Goal: Task Accomplishment & Management: Complete application form

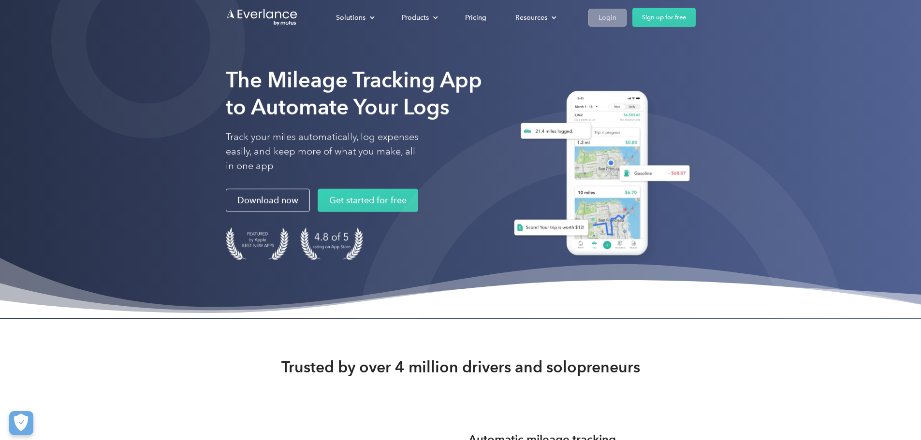
click at [616, 23] on div "Login" at bounding box center [607, 18] width 18 height 12
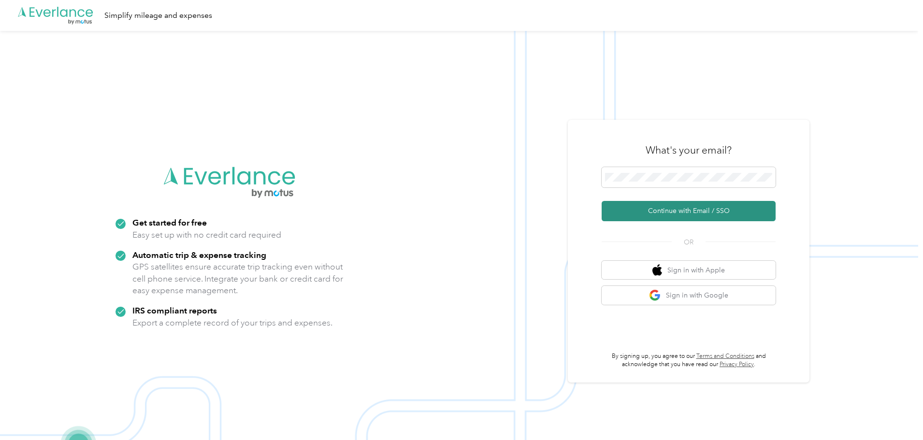
click at [710, 208] on button "Continue with Email / SSO" at bounding box center [689, 211] width 174 height 20
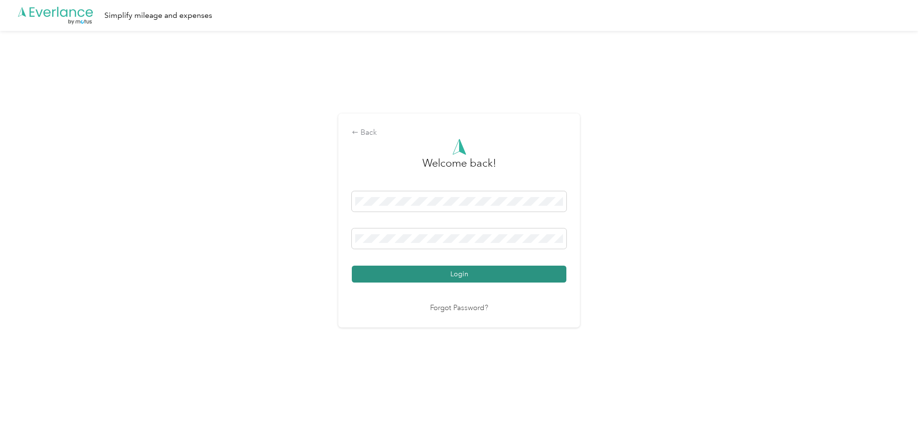
click at [387, 280] on button "Login" at bounding box center [459, 274] width 215 height 17
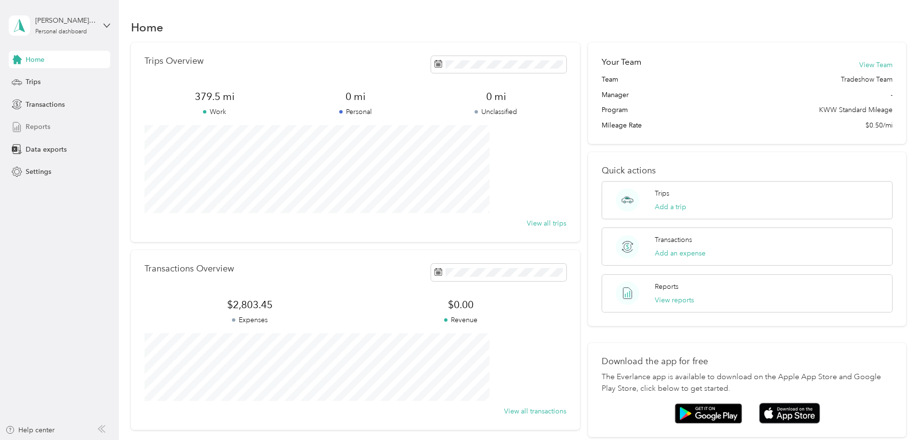
click at [46, 122] on span "Reports" at bounding box center [38, 127] width 25 height 10
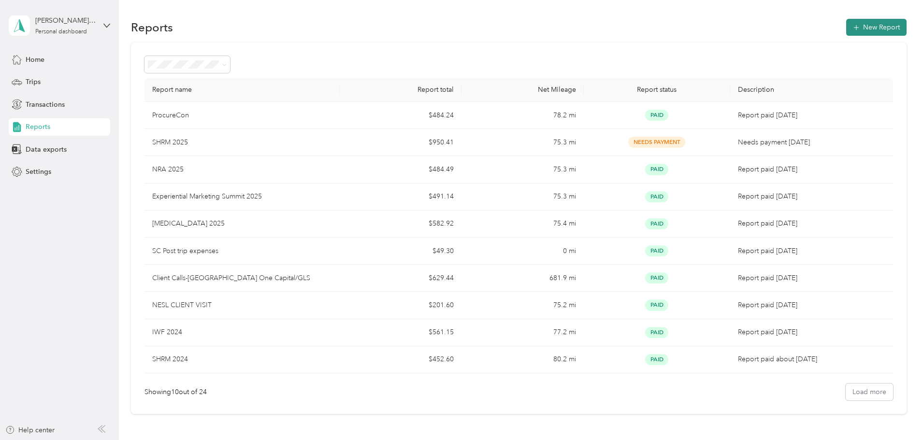
click at [846, 31] on button "New Report" at bounding box center [876, 27] width 60 height 17
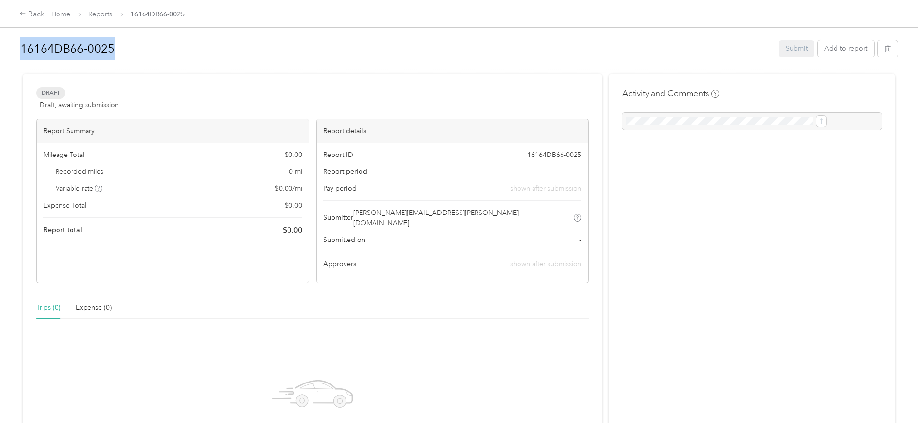
drag, startPoint x: 213, startPoint y: 50, endPoint x: 64, endPoint y: 51, distance: 148.8
click at [76, 48] on div "Back Home Reports 16164DB66-0025 16164DB66-0025 Submit Add to report Draft Draf…" at bounding box center [459, 220] width 918 height 440
click at [208, 45] on h1 "16164DB66-0025" at bounding box center [396, 48] width 752 height 23
click at [818, 48] on button "Add to report" at bounding box center [846, 48] width 57 height 17
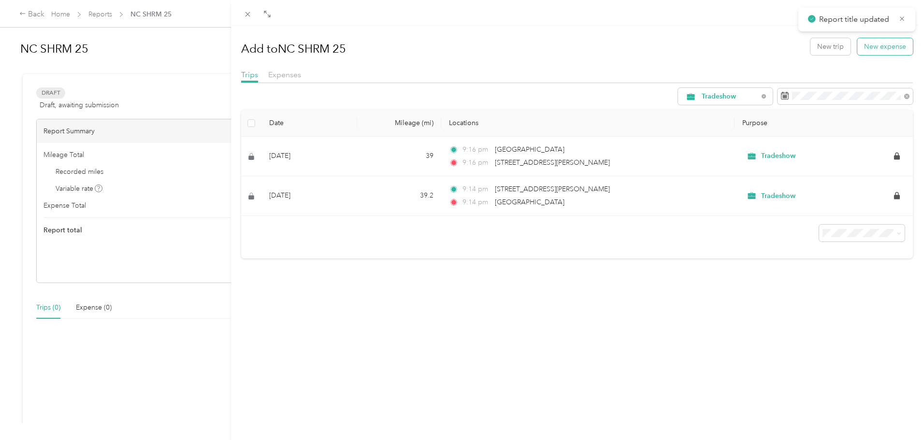
click at [874, 51] on button "New expense" at bounding box center [885, 46] width 56 height 17
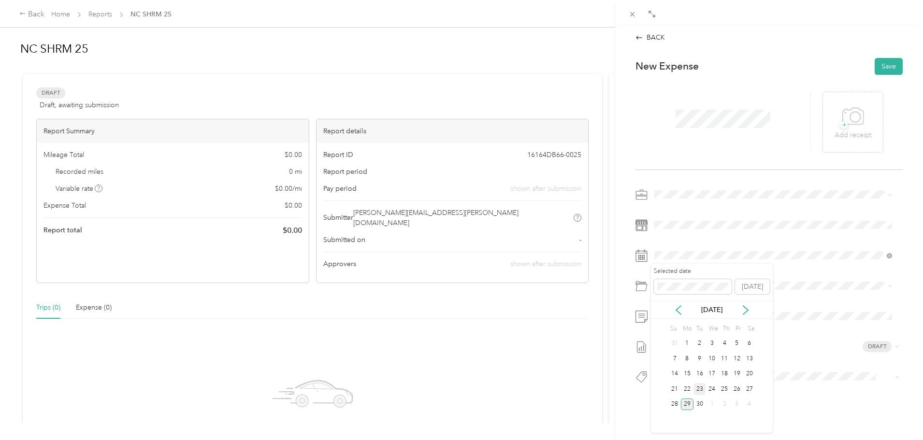
click at [697, 386] on div "23" at bounding box center [699, 389] width 13 height 12
click at [885, 71] on button "Save" at bounding box center [889, 66] width 28 height 17
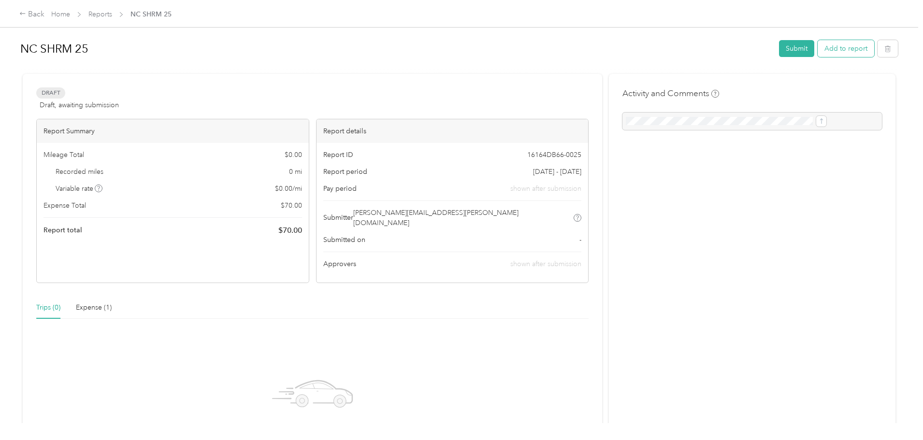
click at [818, 49] on button "Add to report" at bounding box center [846, 48] width 57 height 17
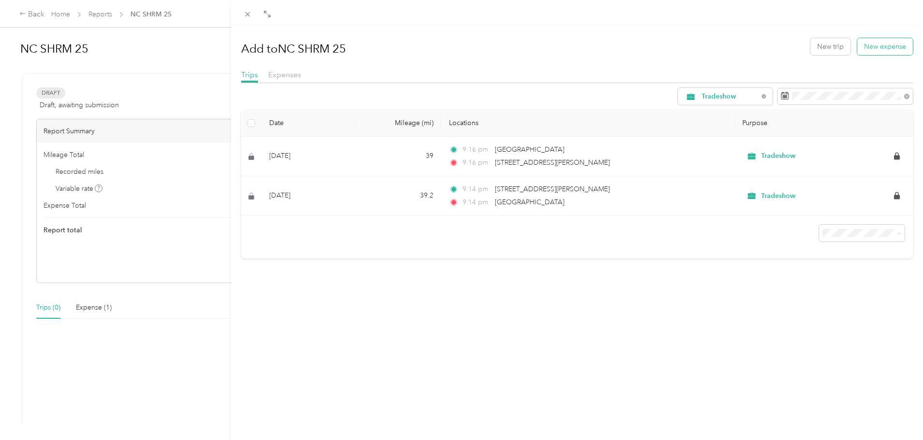
click at [868, 50] on button "New expense" at bounding box center [885, 46] width 56 height 17
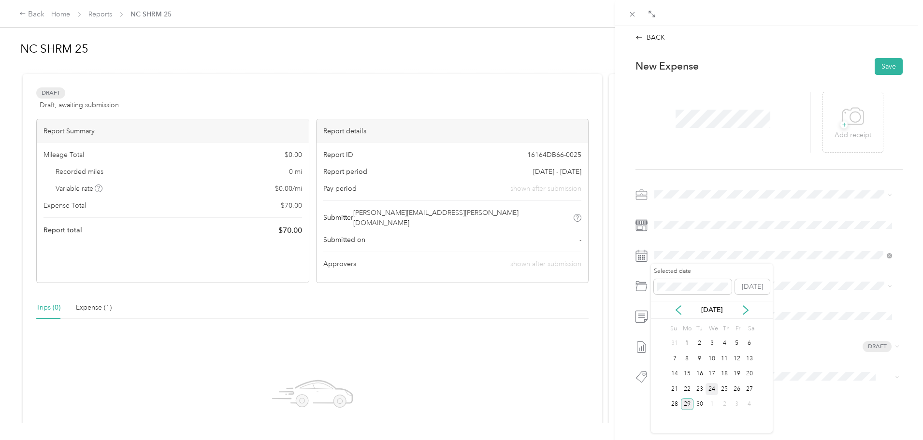
click at [709, 389] on div "24" at bounding box center [711, 389] width 13 height 12
click at [881, 65] on button "Save" at bounding box center [889, 66] width 28 height 17
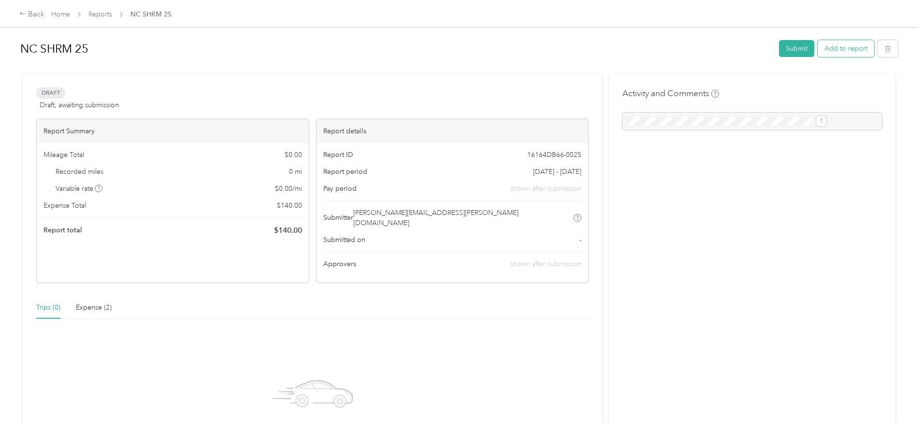
click at [818, 48] on button "Add to report" at bounding box center [846, 48] width 57 height 17
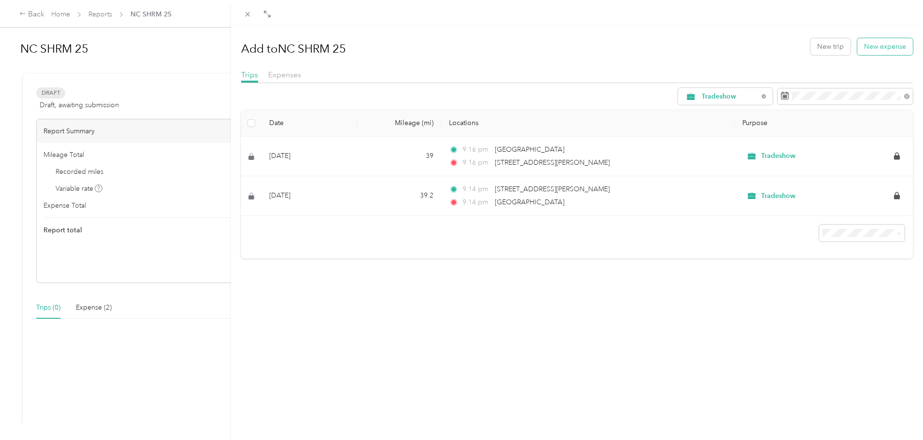
click at [889, 52] on button "New expense" at bounding box center [885, 46] width 56 height 17
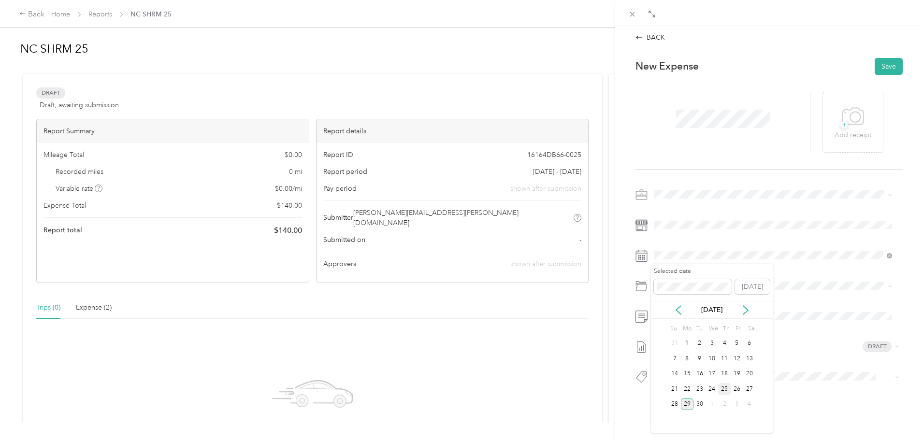
click at [726, 388] on div "25" at bounding box center [724, 389] width 13 height 12
click at [880, 67] on button "Save" at bounding box center [889, 66] width 28 height 17
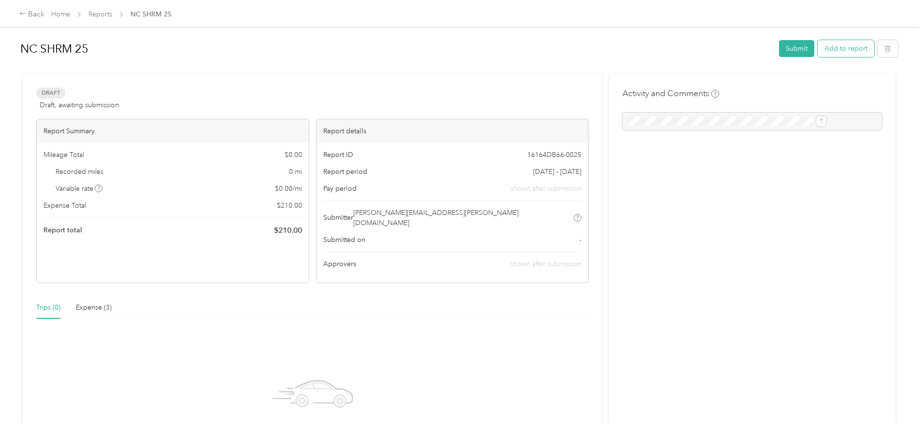
click at [818, 47] on button "Add to report" at bounding box center [846, 48] width 57 height 17
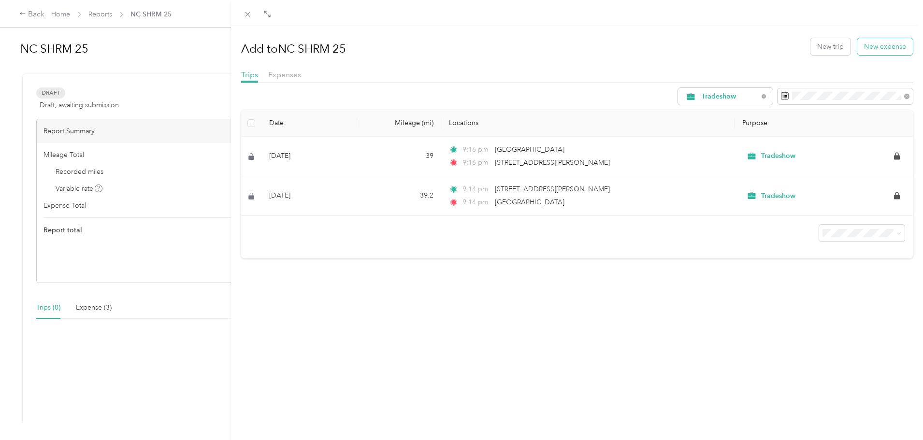
click at [871, 48] on button "New expense" at bounding box center [885, 46] width 56 height 17
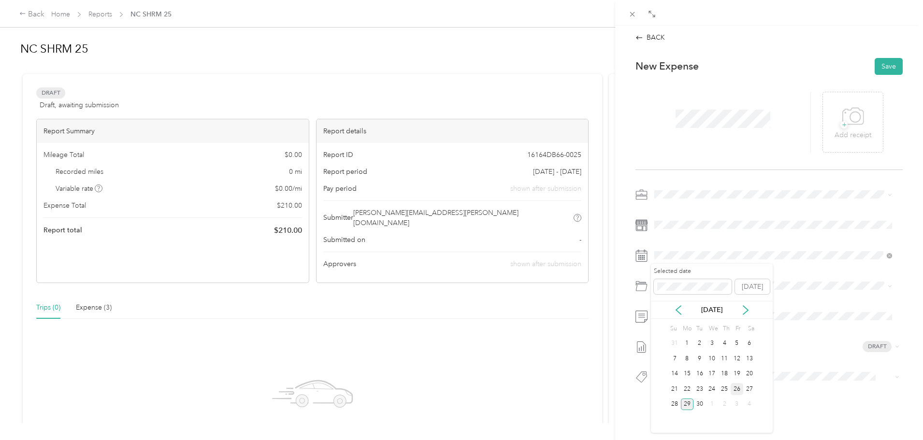
click at [738, 392] on div "26" at bounding box center [737, 389] width 13 height 12
click at [888, 67] on button "Save" at bounding box center [889, 66] width 28 height 17
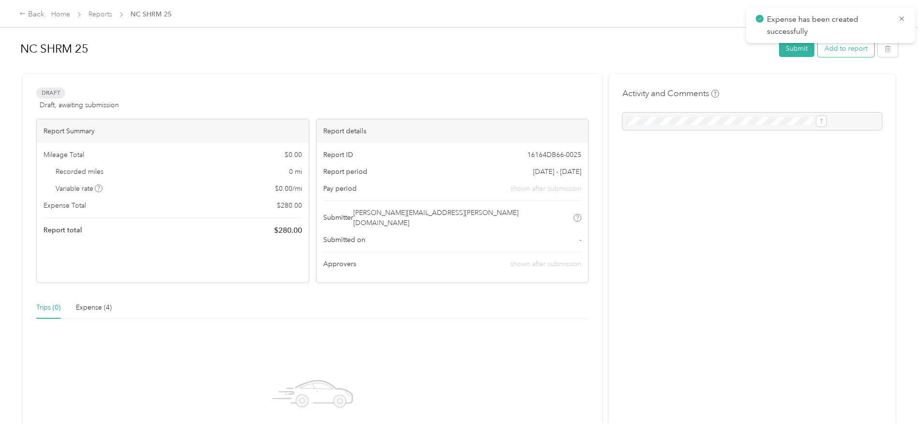
click at [818, 52] on button "Add to report" at bounding box center [846, 48] width 57 height 17
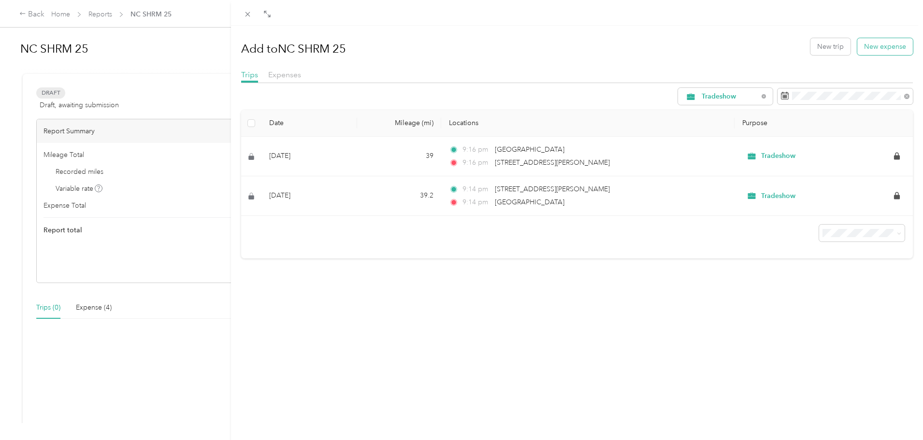
click at [862, 52] on button "New expense" at bounding box center [885, 46] width 56 height 17
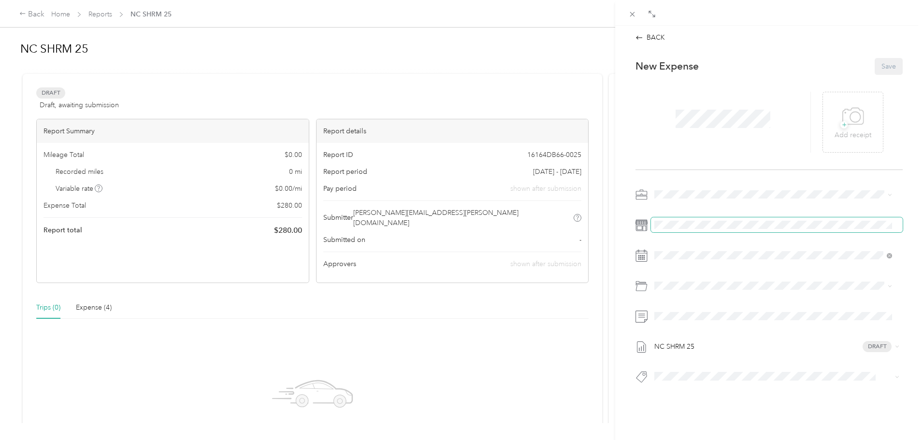
click at [695, 218] on span at bounding box center [777, 224] width 252 height 15
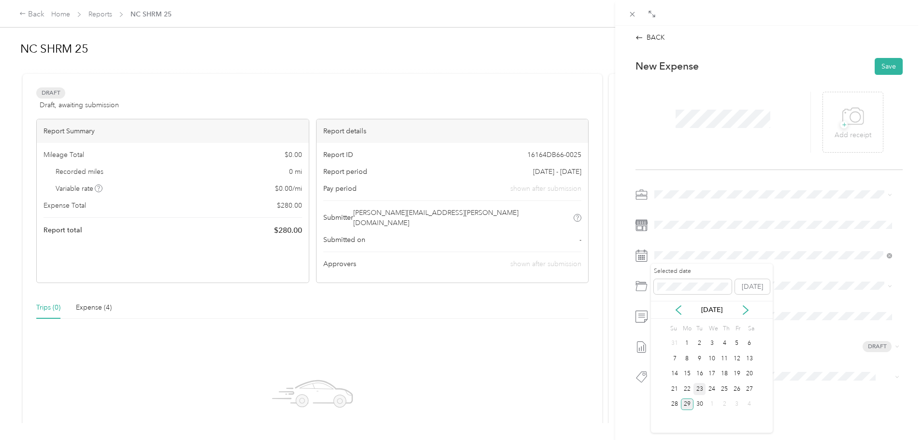
click at [702, 392] on div "23" at bounding box center [699, 389] width 13 height 12
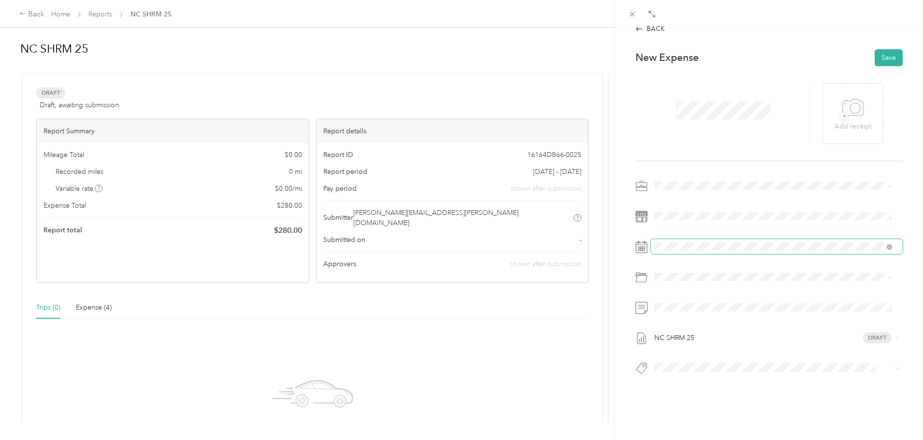
click at [712, 244] on span at bounding box center [777, 246] width 252 height 15
click at [749, 372] on div "27" at bounding box center [749, 373] width 13 height 12
click at [703, 357] on span "Dry Cleaning" at bounding box center [707, 359] width 55 height 8
click at [877, 53] on button "Save" at bounding box center [889, 57] width 28 height 17
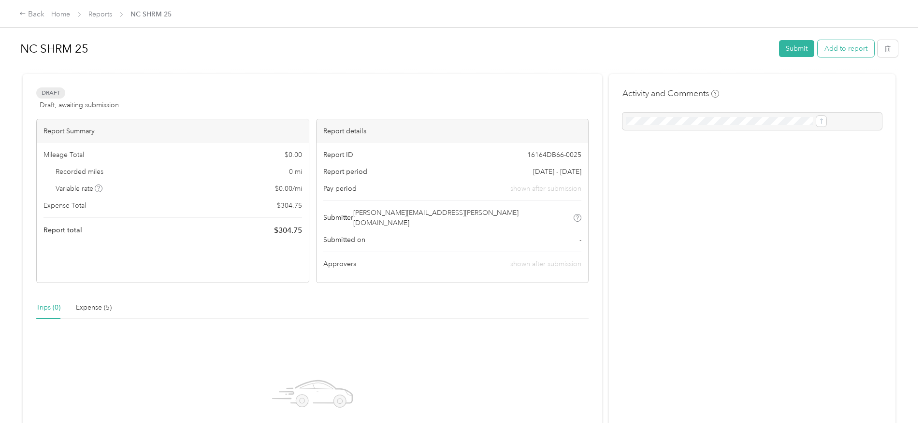
click at [818, 52] on button "Add to report" at bounding box center [846, 48] width 57 height 17
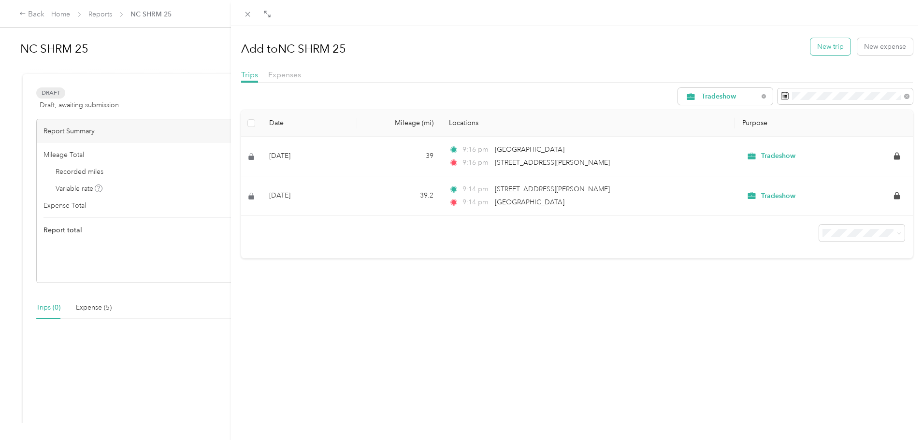
click at [819, 43] on button "New trip" at bounding box center [830, 46] width 40 height 17
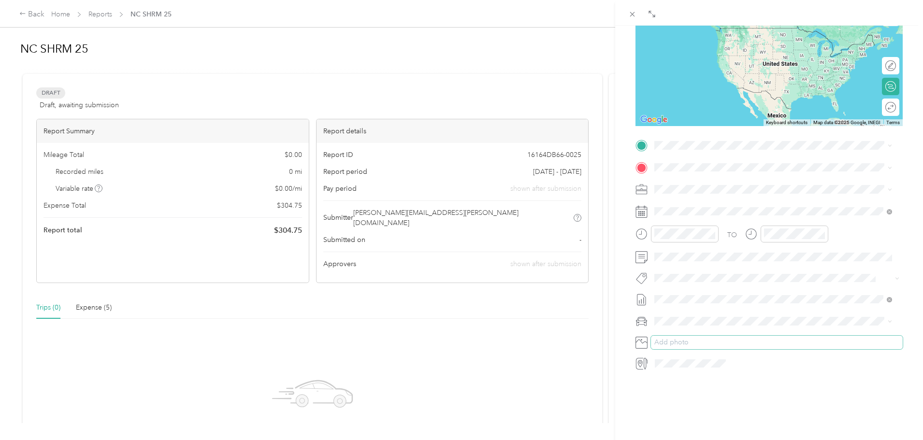
scroll to position [117, 0]
click at [639, 360] on icon at bounding box center [640, 364] width 6 height 8
click at [832, 358] on div at bounding box center [776, 363] width 251 height 15
click at [639, 360] on icon at bounding box center [640, 364] width 6 height 8
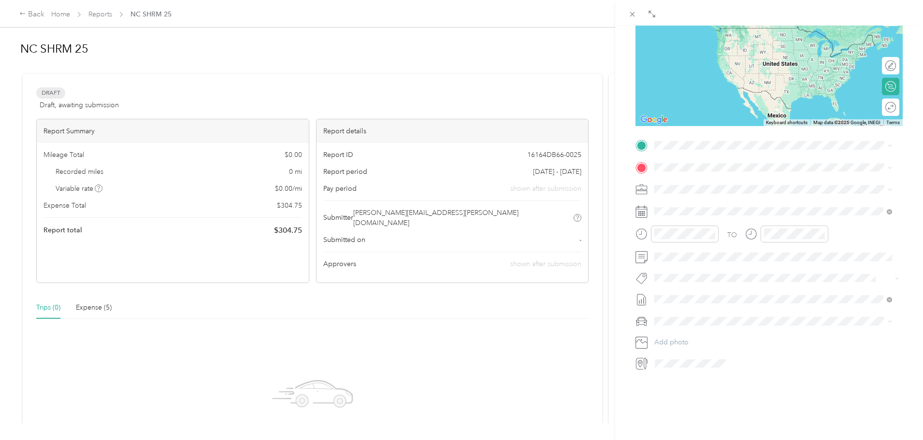
click at [643, 360] on icon at bounding box center [640, 364] width 6 height 8
click at [647, 360] on icon at bounding box center [646, 362] width 1 height 4
click at [745, 177] on span "1268 Marsilio Lane Ocean Isle Beach, North Carolina 28469, United States" at bounding box center [748, 172] width 150 height 9
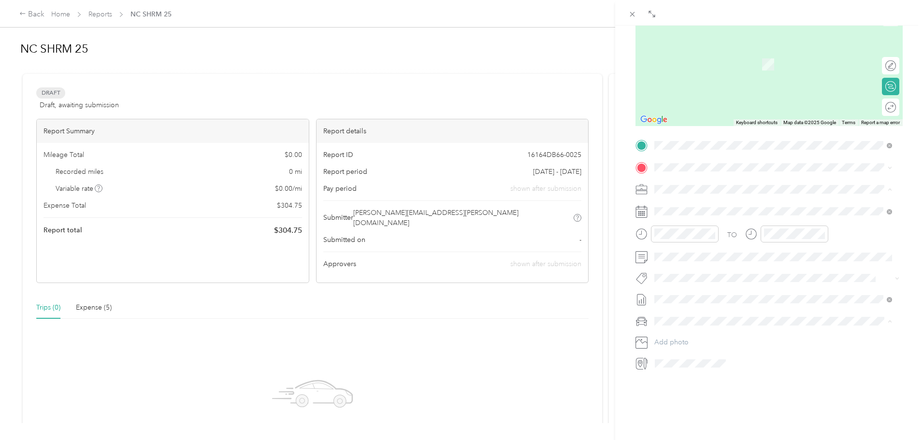
scroll to position [17, 0]
drag, startPoint x: 891, startPoint y: 199, endPoint x: 921, endPoint y: 138, distance: 68.3
click at [717, 285] on span "Koury Boulevard Greensboro, North Carolina 27407, United States" at bounding box center [781, 276] width 216 height 17
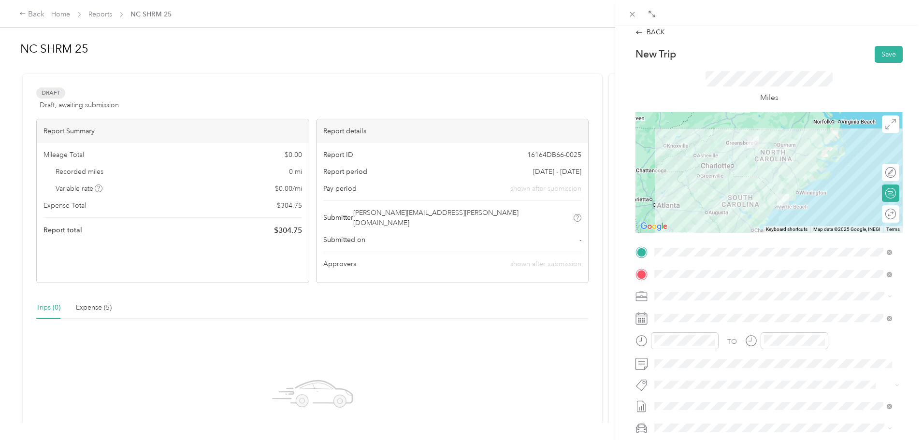
scroll to position [0, 0]
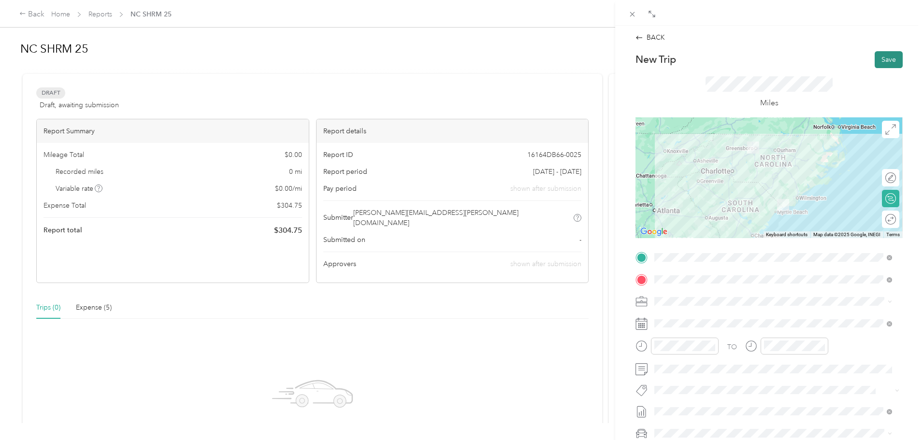
click at [878, 58] on button "Save" at bounding box center [889, 59] width 28 height 17
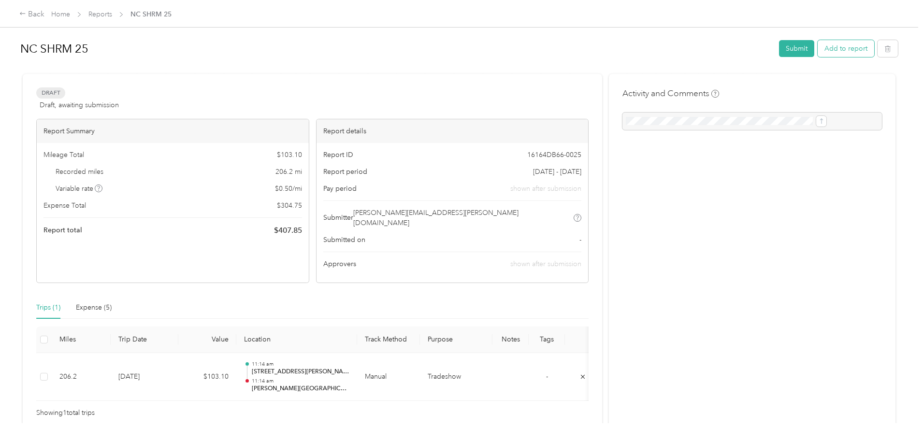
click at [818, 49] on button "Add to report" at bounding box center [846, 48] width 57 height 17
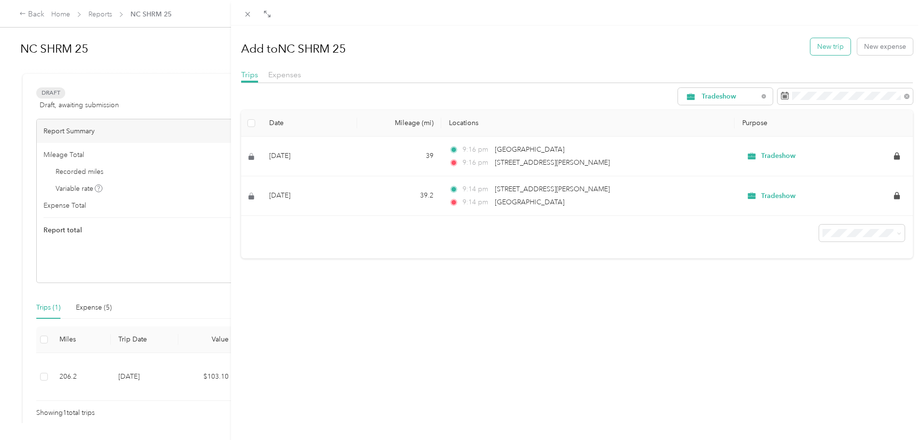
click at [817, 47] on button "New trip" at bounding box center [830, 46] width 40 height 17
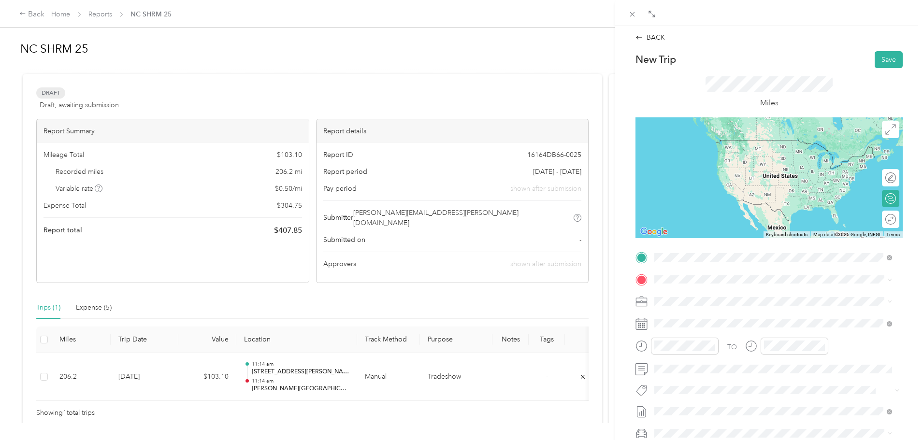
click at [714, 298] on span "Koury Boulevard Greensboro, North Carolina 27407, United States" at bounding box center [781, 296] width 216 height 17
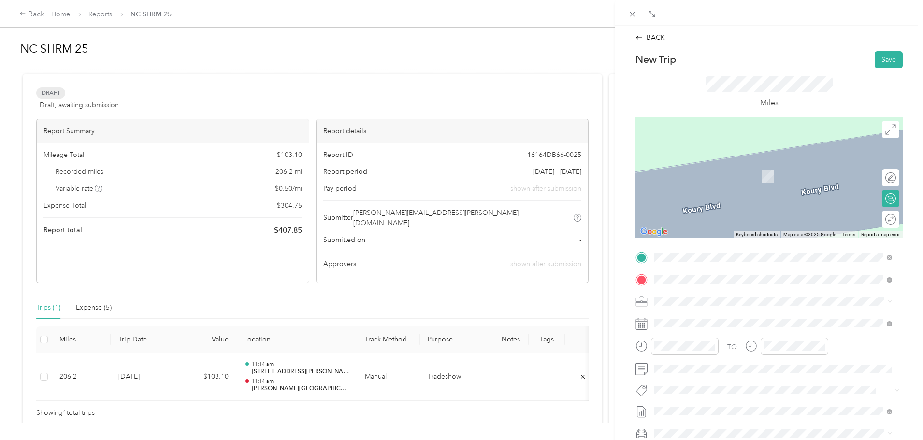
click at [727, 321] on div "1268 Marsilio Lane Ocean Isle Beach, North Carolina 28469, United States" at bounding box center [773, 314] width 231 height 13
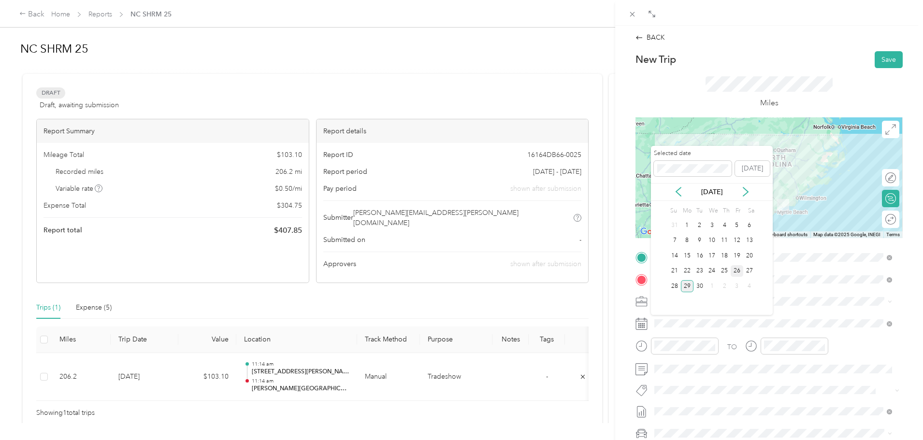
click at [740, 270] on div "26" at bounding box center [737, 271] width 13 height 12
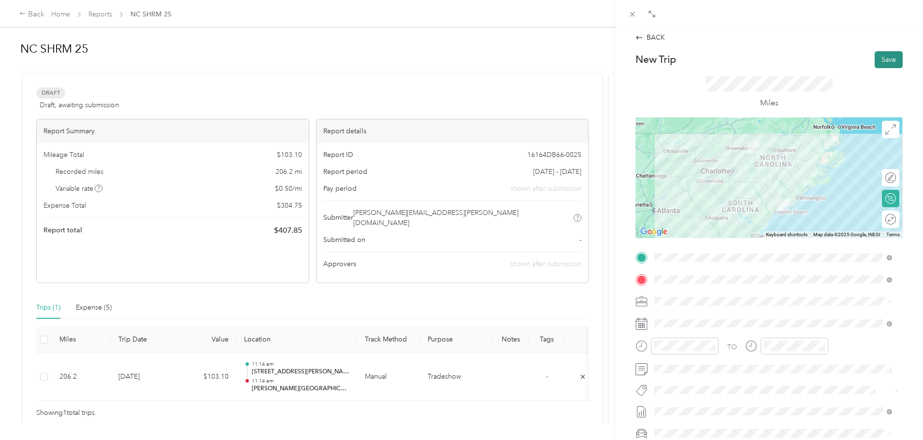
click at [881, 58] on button "Save" at bounding box center [889, 59] width 28 height 17
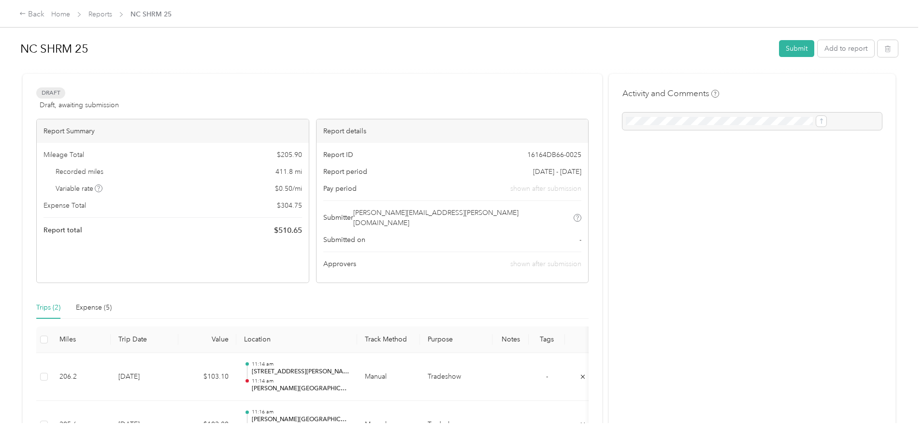
scroll to position [95, 0]
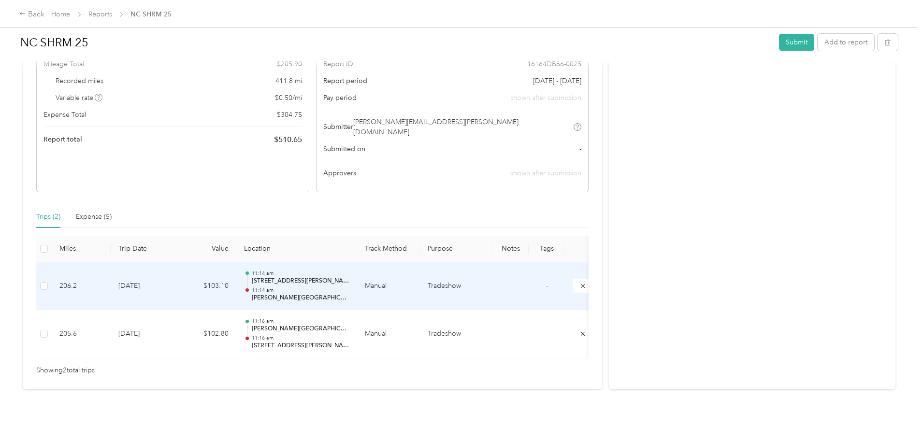
click at [349, 287] on p "11:14 am" at bounding box center [301, 290] width 98 height 7
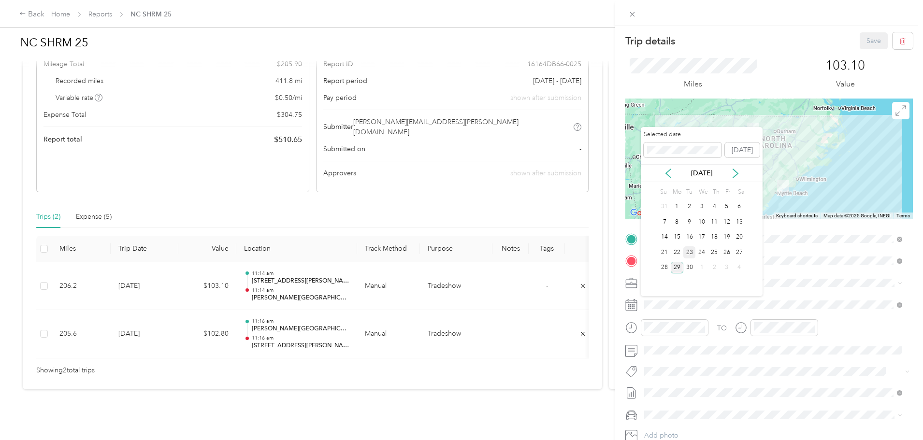
click at [688, 253] on div "23" at bounding box center [689, 252] width 13 height 12
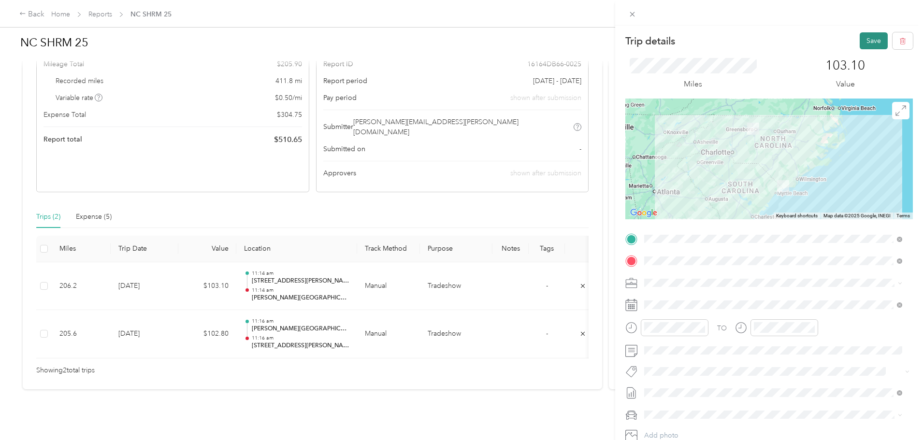
click at [872, 43] on button "Save" at bounding box center [874, 40] width 28 height 17
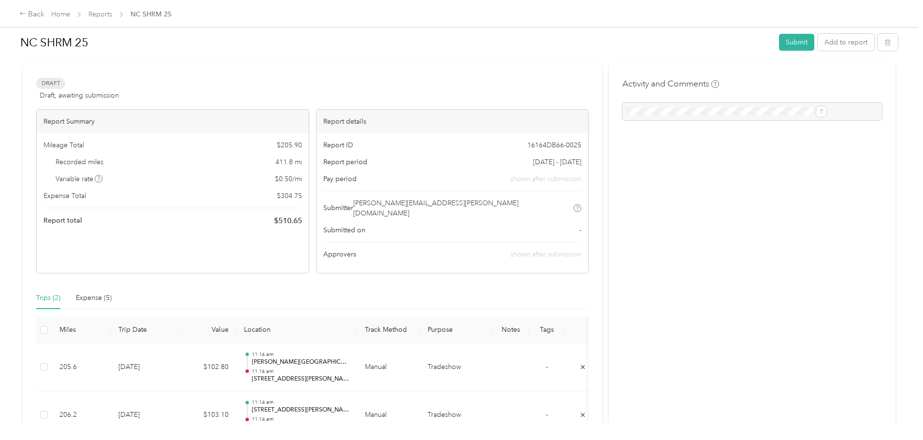
scroll to position [2, 0]
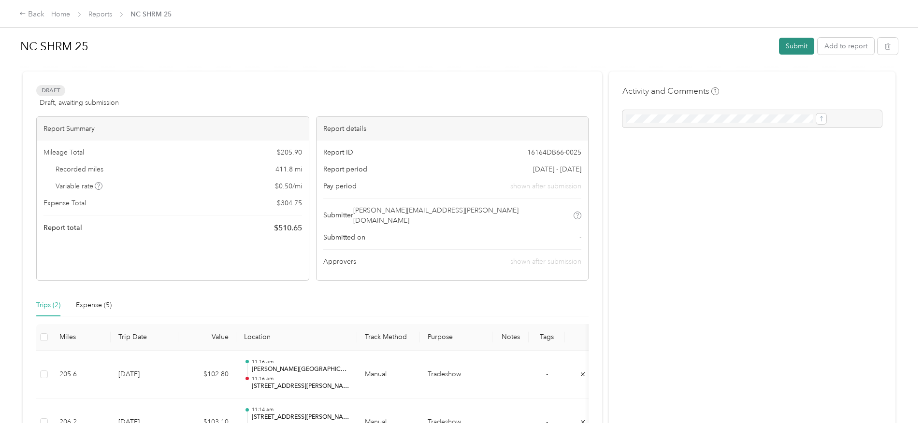
click at [779, 47] on button "Submit" at bounding box center [796, 46] width 35 height 17
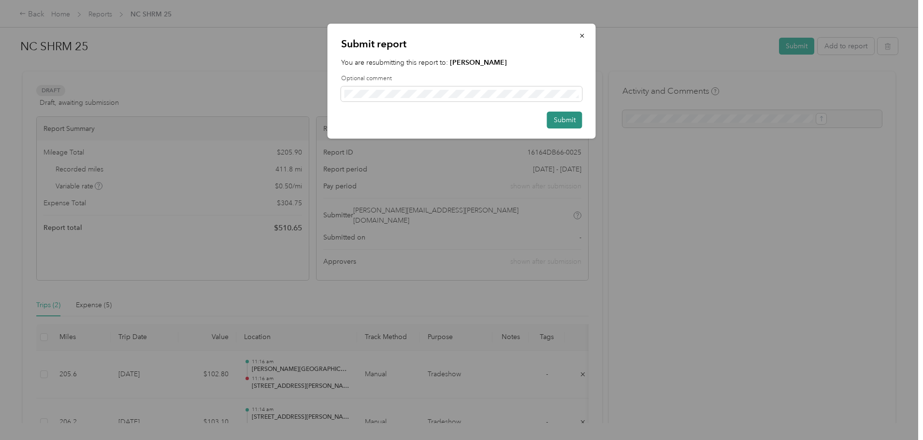
click at [571, 126] on button "Submit" at bounding box center [564, 120] width 35 height 17
